Goal: Information Seeking & Learning: Learn about a topic

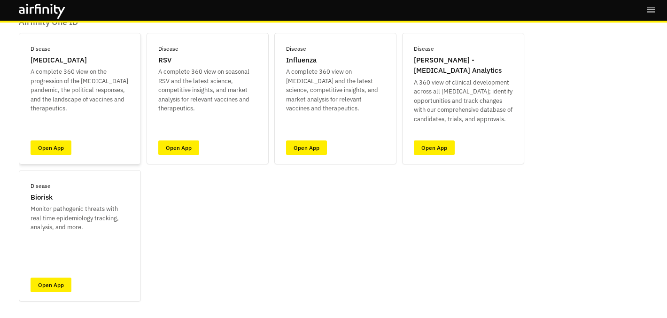
scroll to position [21, 0]
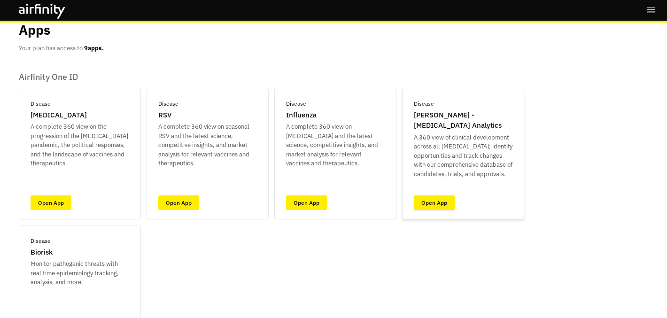
click at [431, 206] on link "Open App" at bounding box center [434, 202] width 41 height 15
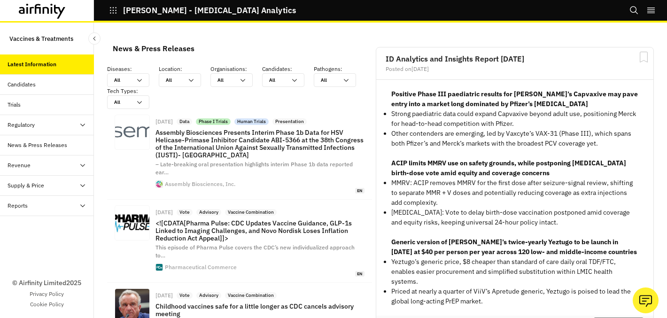
click at [29, 84] on div "Candidates" at bounding box center [22, 84] width 28 height 8
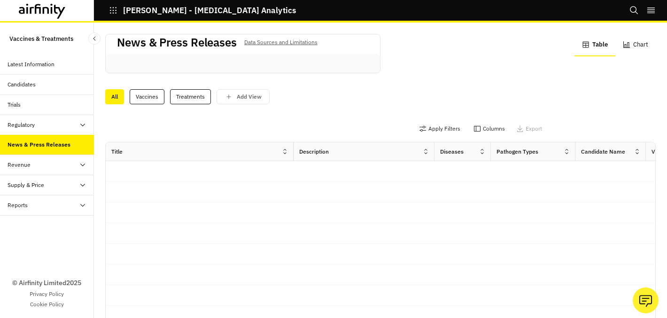
click at [30, 165] on div "Revenue" at bounding box center [51, 165] width 86 height 8
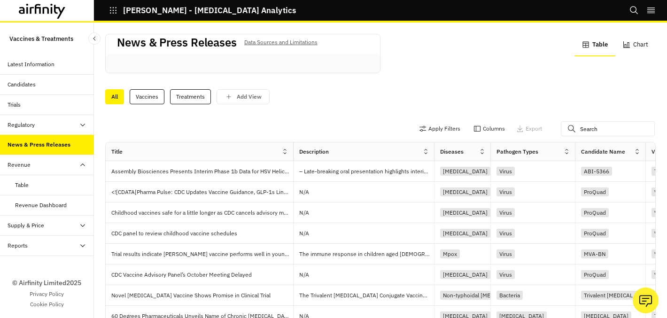
click at [29, 223] on div "Supply & Price" at bounding box center [26, 225] width 37 height 8
click at [31, 249] on div "Table" at bounding box center [54, 245] width 79 height 8
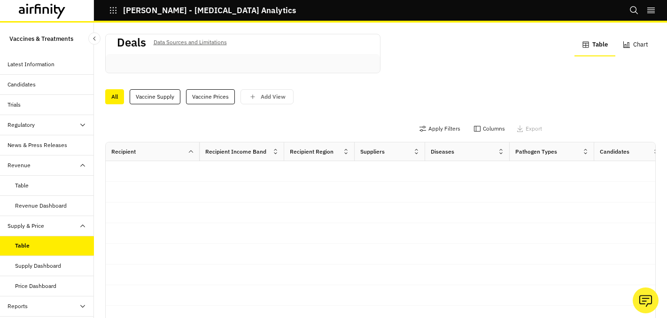
click at [33, 262] on div "Supply Dashboard" at bounding box center [38, 266] width 46 height 8
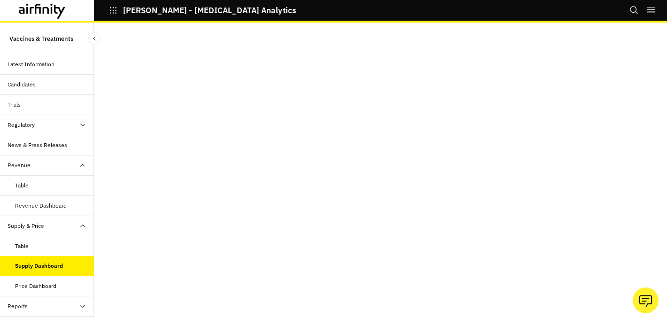
click at [35, 56] on div "Latest Information" at bounding box center [47, 64] width 94 height 20
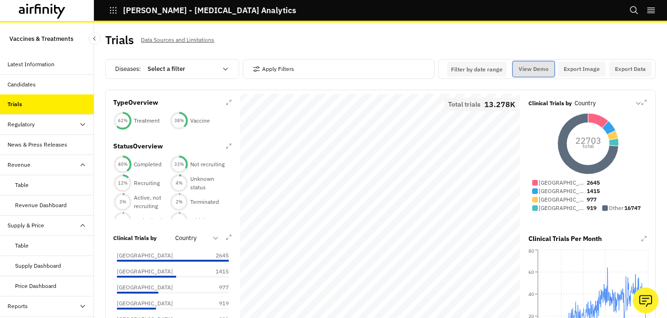
click at [535, 69] on button "View Demo" at bounding box center [533, 69] width 41 height 15
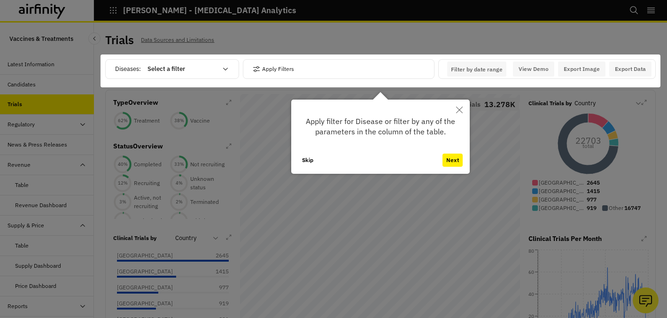
click at [448, 163] on button "Next" at bounding box center [452, 160] width 20 height 13
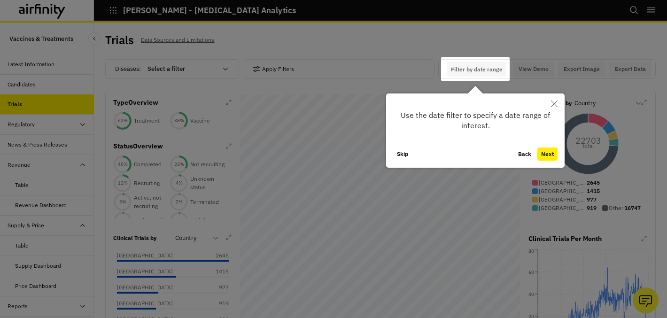
click at [406, 156] on button "Skip" at bounding box center [402, 153] width 19 height 13
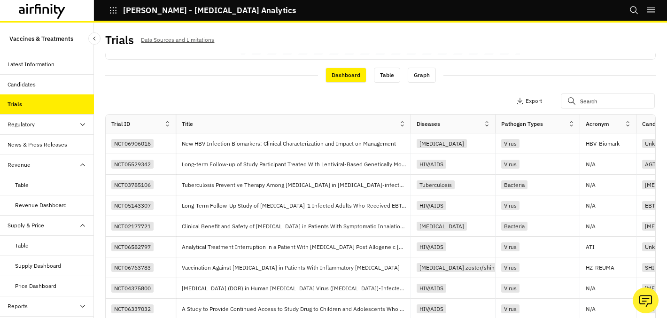
click at [29, 80] on div "Candidates" at bounding box center [22, 84] width 28 height 8
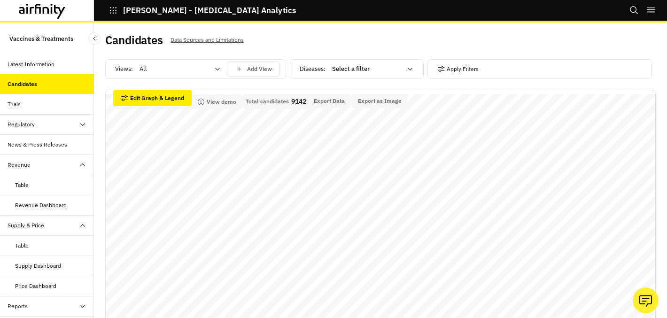
click at [53, 64] on div "Latest Information" at bounding box center [31, 64] width 47 height 8
